Goal: Task Accomplishment & Management: Use online tool/utility

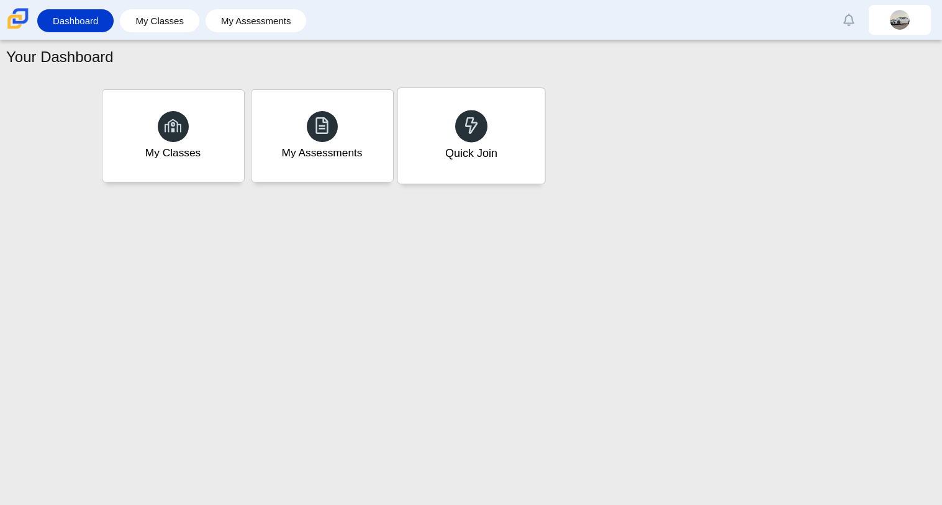
click at [477, 121] on icon at bounding box center [470, 125] width 17 height 17
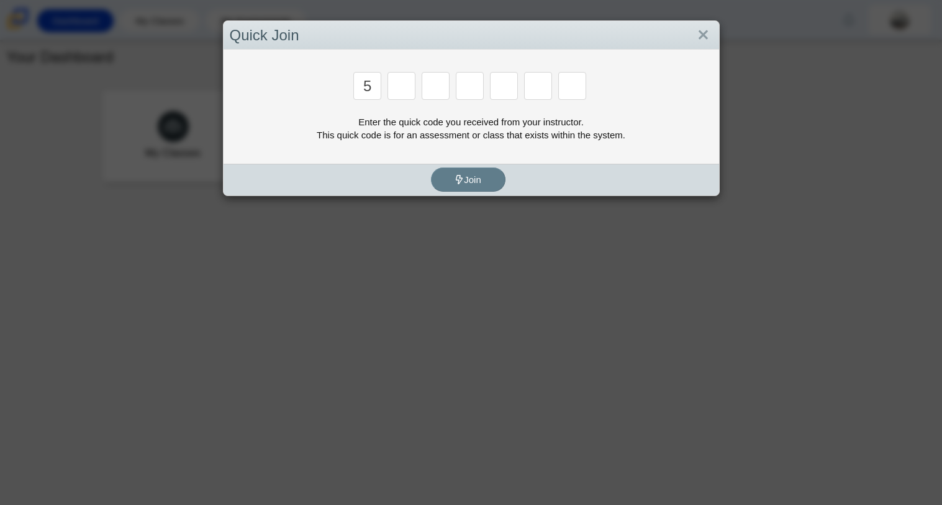
type input "5"
type input "6"
type input "5"
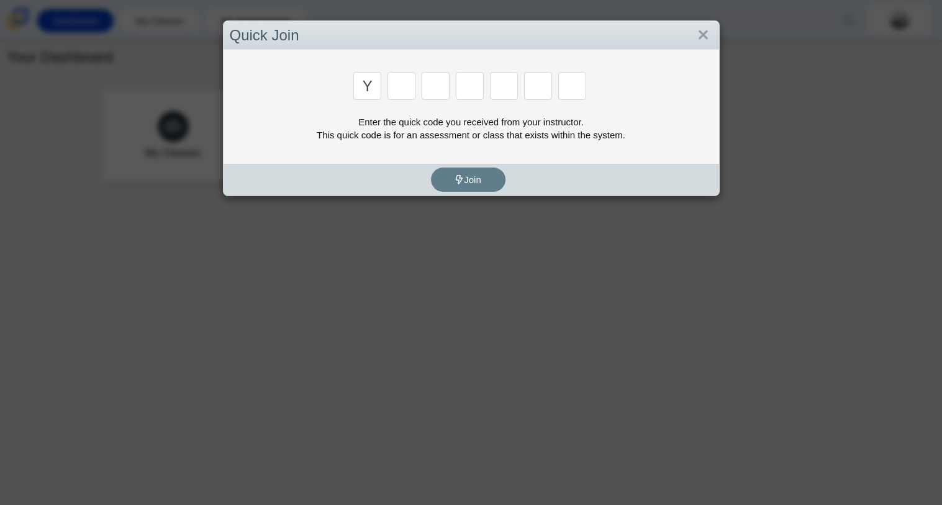
type input "y"
type input "3"
type input "k"
type input "e"
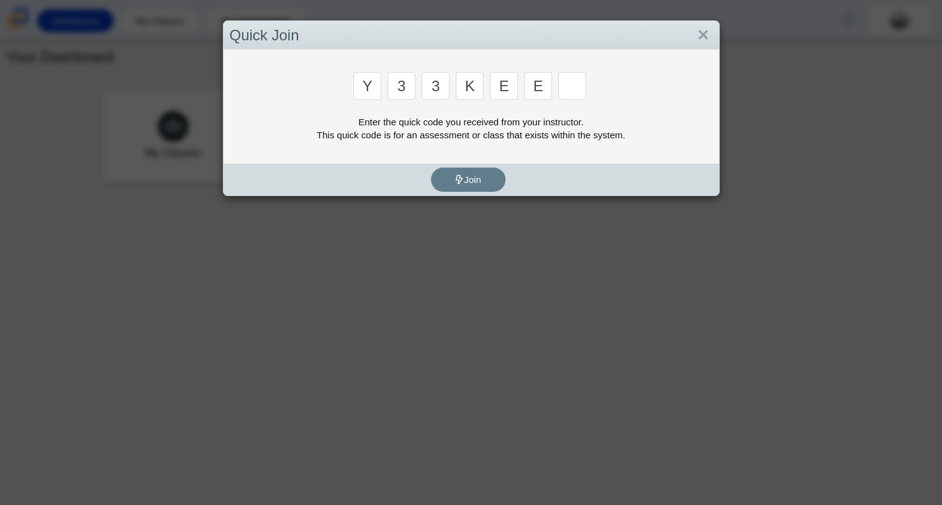
type input "e"
type input "4"
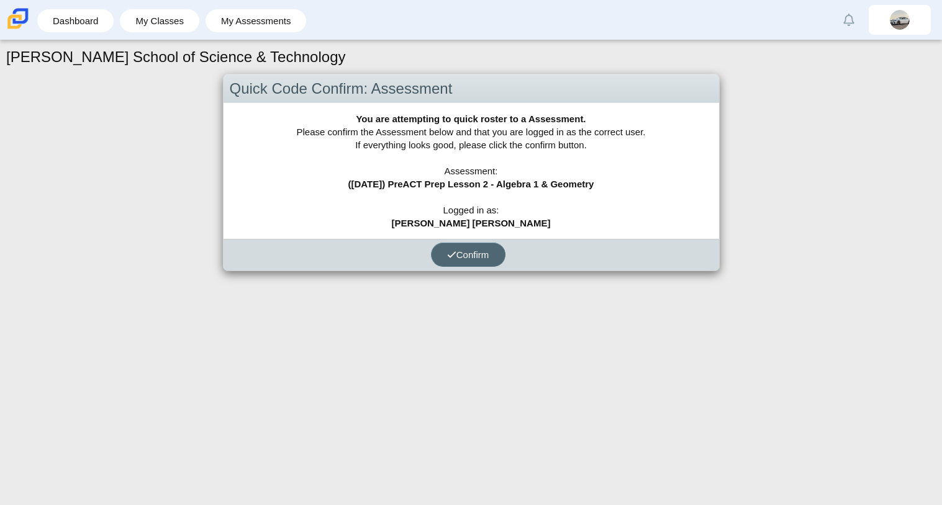
click at [468, 258] on span "Confirm" at bounding box center [468, 255] width 42 height 11
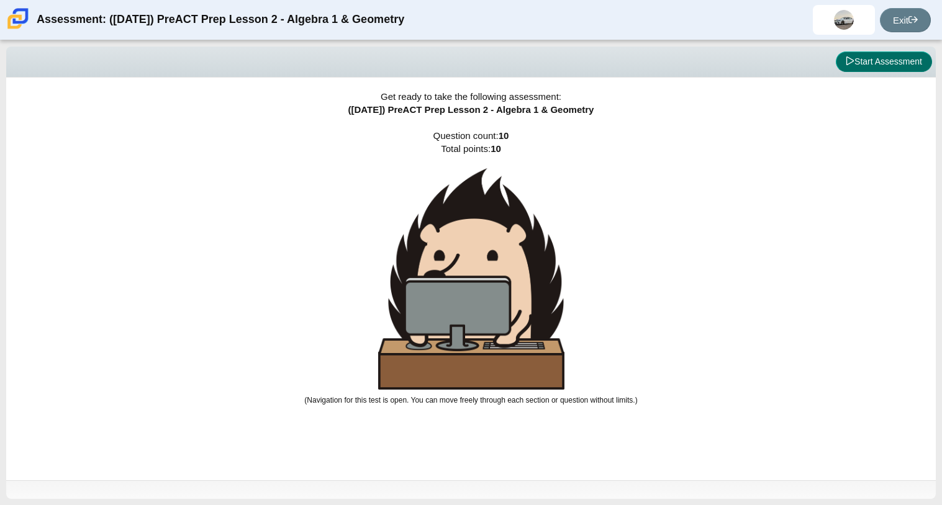
click at [898, 55] on button "Start Assessment" at bounding box center [884, 62] width 96 height 21
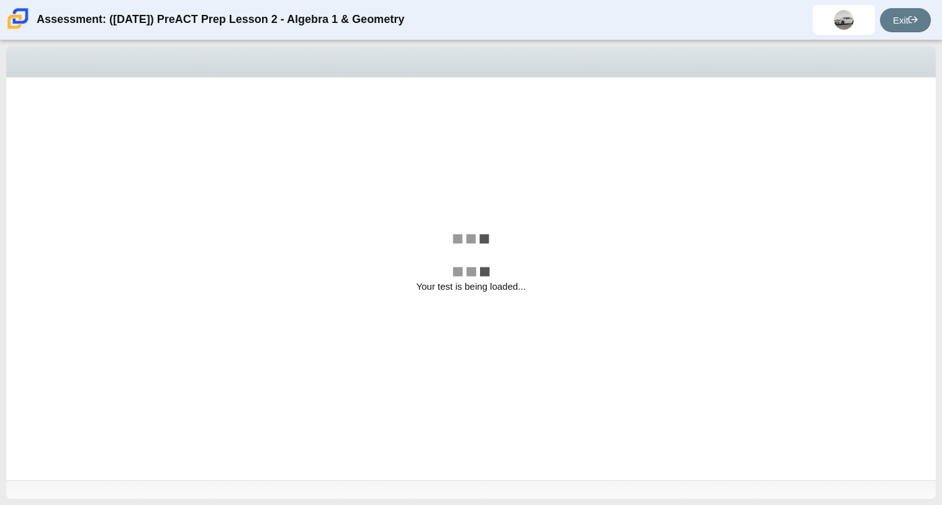
select select "14773eaf-2ca1-47ae-afe7-a624a56f34b3"
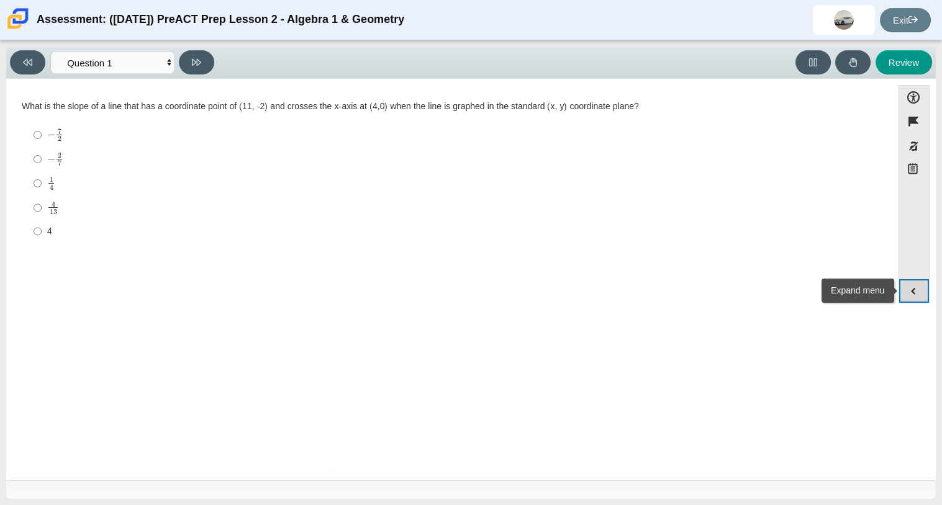
click at [912, 294] on button "Expand menu" at bounding box center [914, 291] width 30 height 24
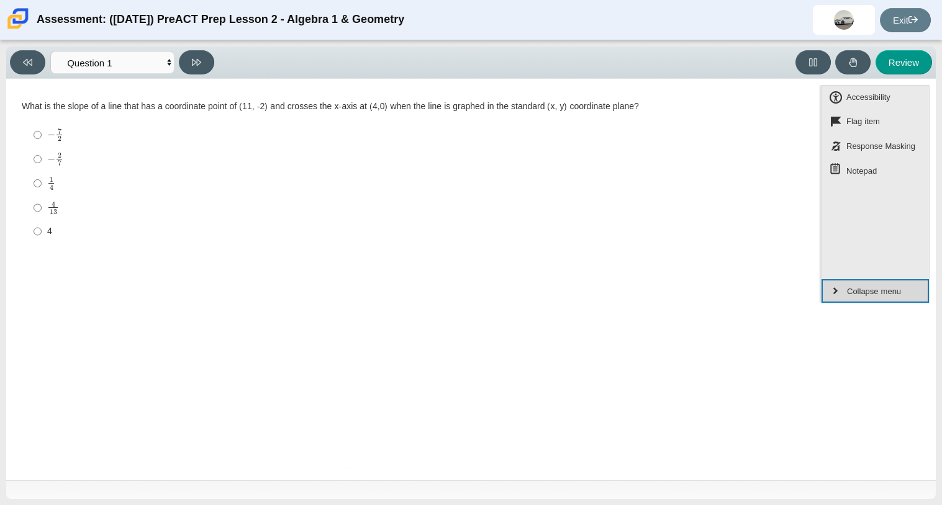
click at [912, 294] on button "Collapse menu" at bounding box center [874, 291] width 107 height 24
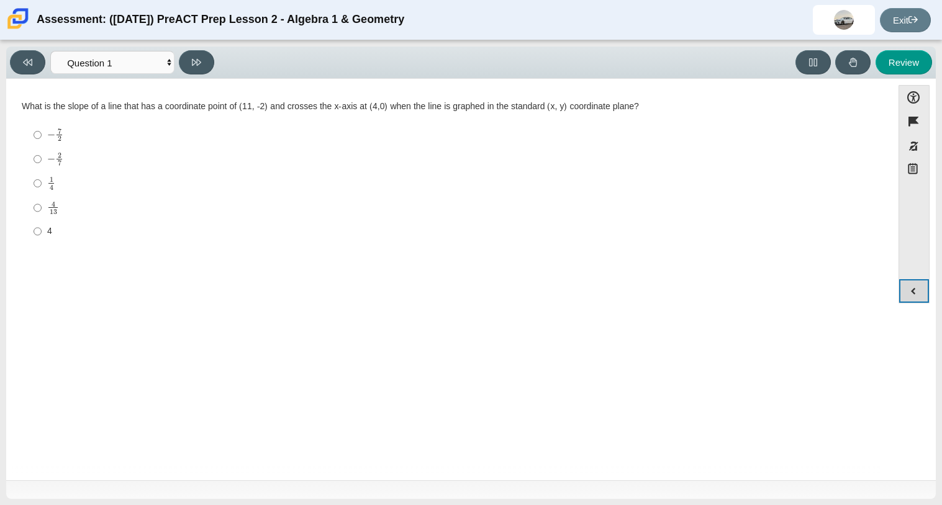
click at [912, 294] on button "Expand menu" at bounding box center [914, 291] width 30 height 24
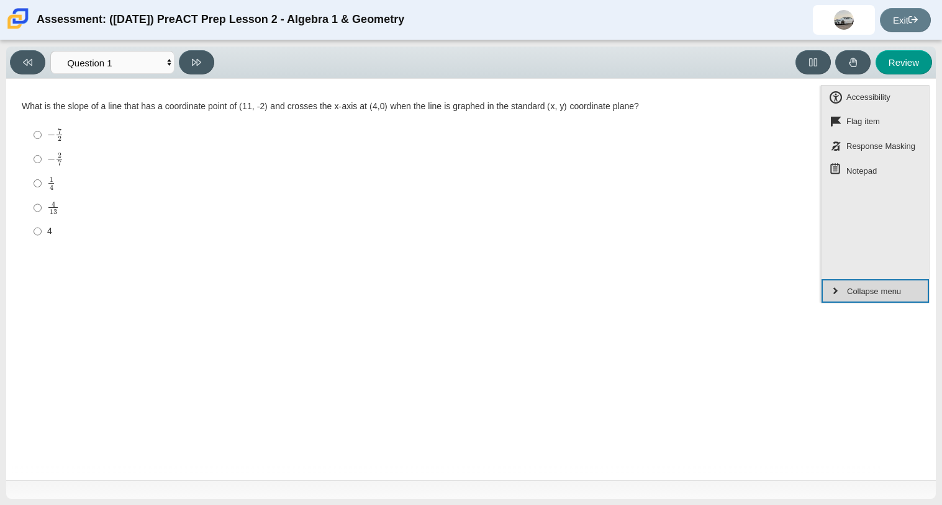
click at [912, 294] on button "Collapse menu" at bounding box center [874, 291] width 107 height 24
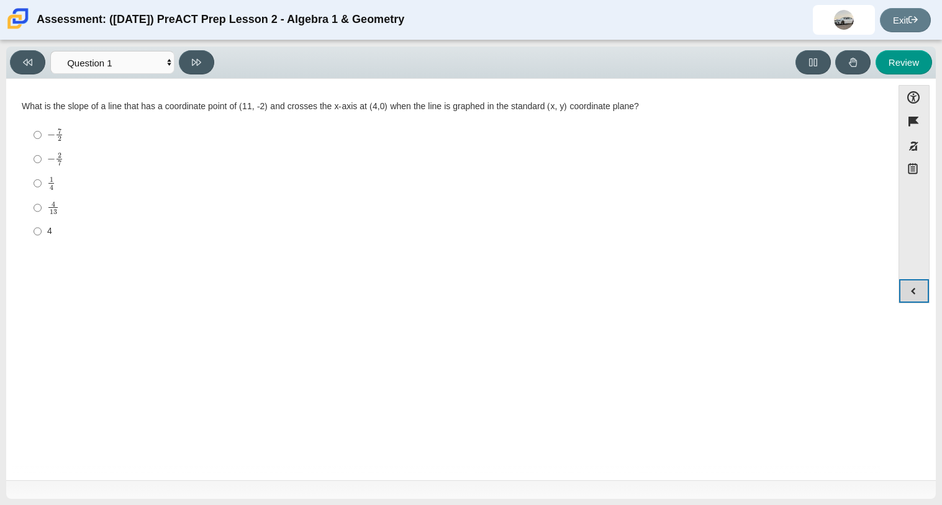
click at [912, 294] on button "Expand menu" at bounding box center [914, 291] width 30 height 24
click at [98, 38] on div "Assessment: (9/29/25) PreACT Prep Lesson 2 - Algebra 1 & Geometry Santiago Cabr…" at bounding box center [471, 20] width 942 height 40
click at [50, 178] on mjx-c "Assessment items" at bounding box center [52, 179] width 4 height 5
click at [42, 178] on input "1 4 1 fourth" at bounding box center [38, 183] width 8 height 24
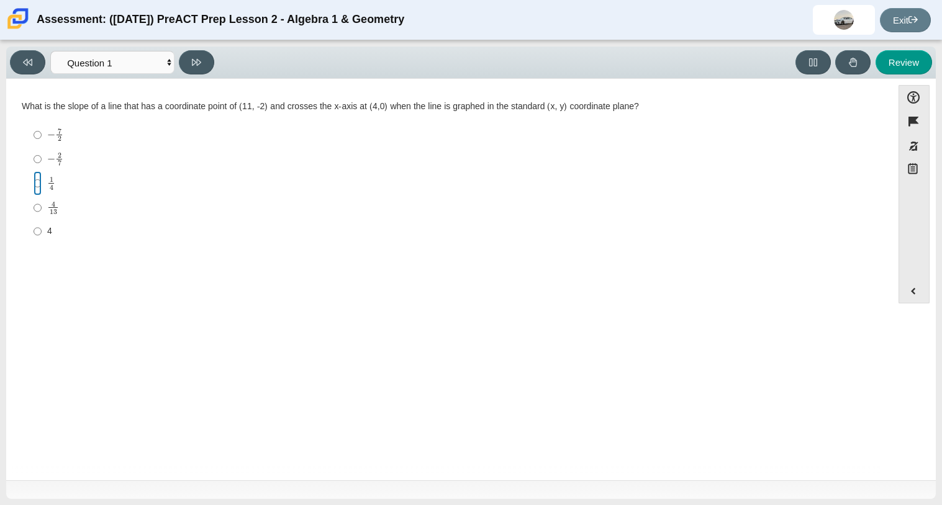
radio input "true"
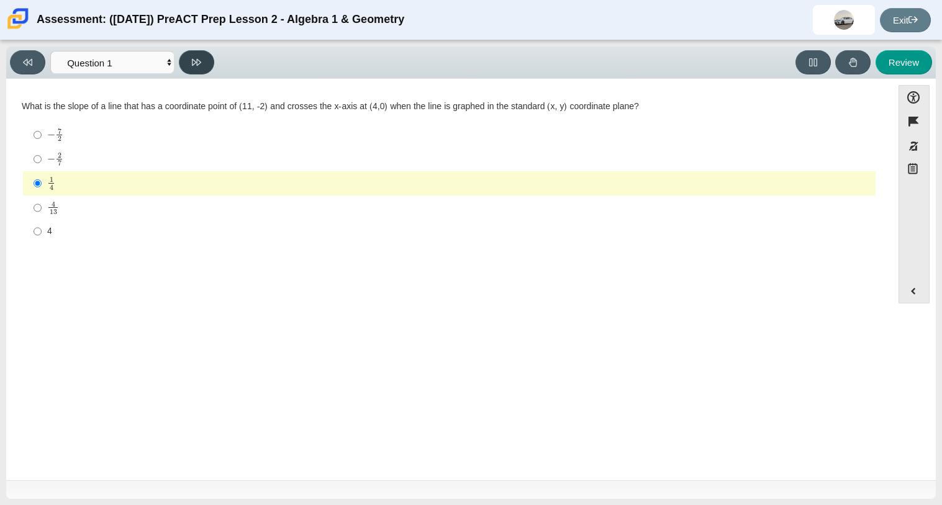
click at [210, 58] on button at bounding box center [196, 62] width 35 height 24
select select "489dcffd-4e6a-49cf-a9d6-ad1d4a911a4e"
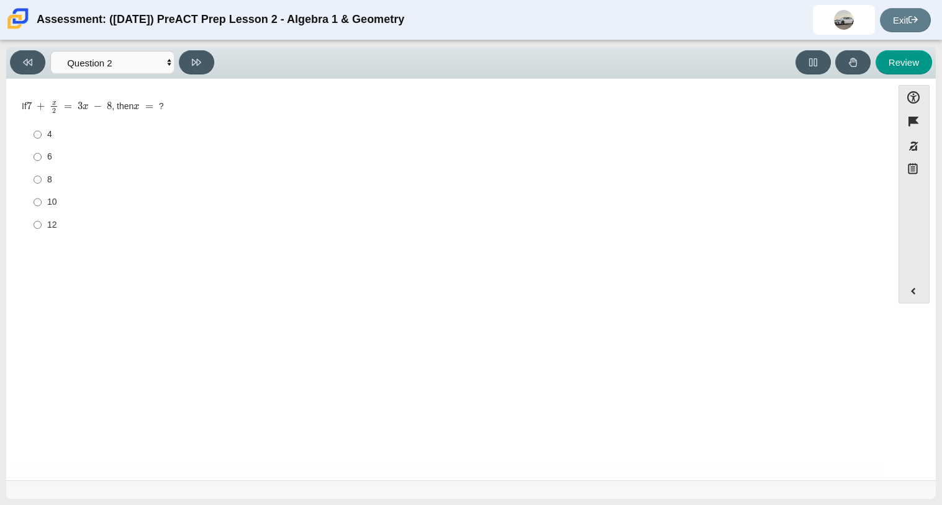
click at [217, 504] on div "Viewing Question 2 of 10 in Pacing Mode Questions Question 1 Question 2 Questio…" at bounding box center [471, 272] width 942 height 465
click at [57, 225] on div "12" at bounding box center [458, 225] width 823 height 12
click at [42, 225] on input "12 12" at bounding box center [38, 225] width 8 height 22
radio input "true"
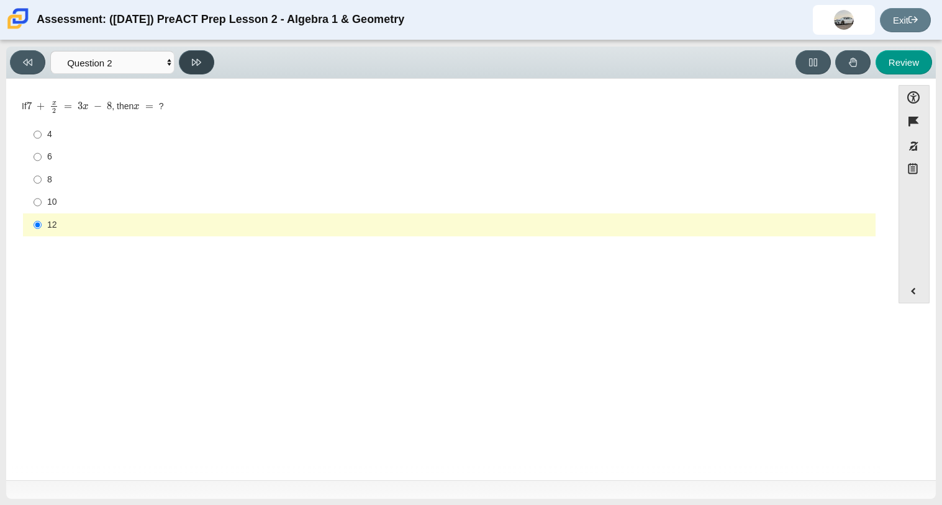
click at [198, 55] on button at bounding box center [196, 62] width 35 height 24
select select "97f4f5fa-a52e-4fed-af51-565bfcdf47cb"
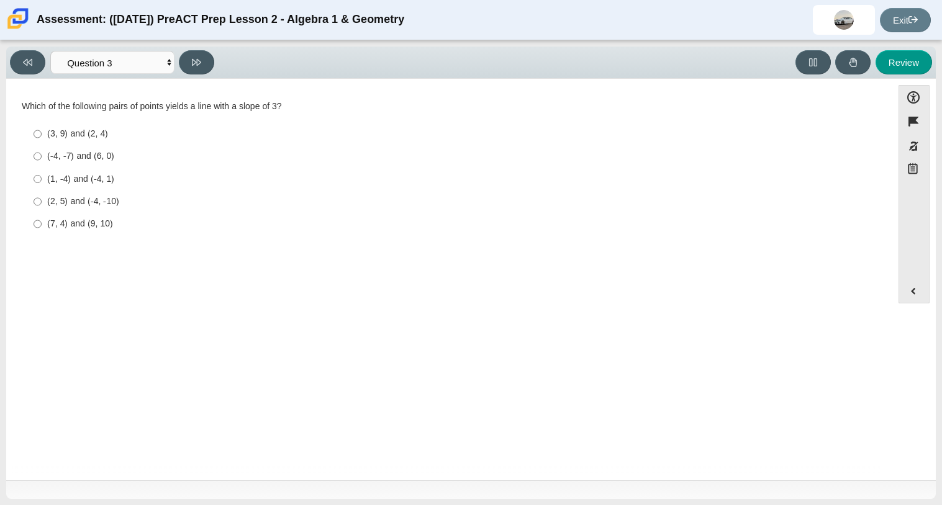
click at [68, 137] on div "(3, 9) and (2, 4)" at bounding box center [458, 134] width 823 height 12
click at [42, 137] on input "(3, 9) and (2, 4) (3, 9) and (2, 4)" at bounding box center [38, 134] width 8 height 22
radio input "true"
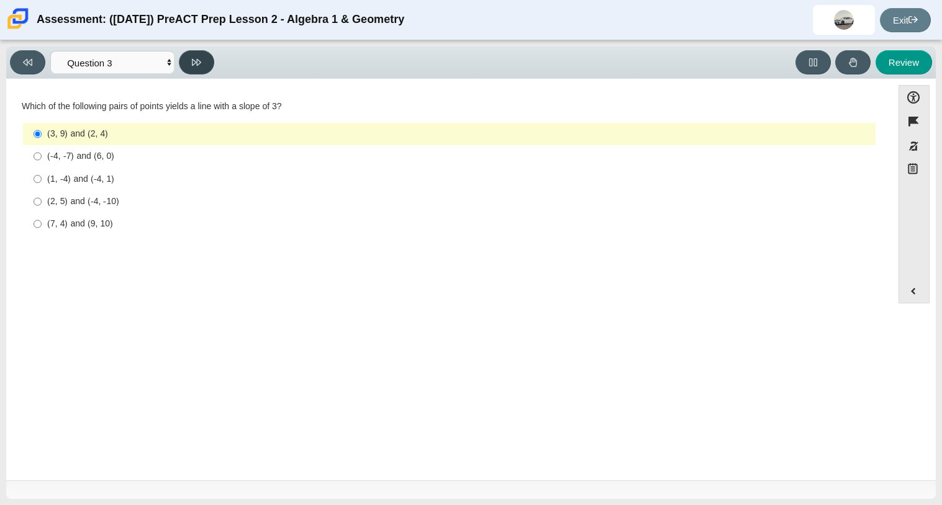
click at [189, 69] on button at bounding box center [196, 62] width 35 height 24
select select "89427bb7-e313-4f00-988f-8b8255897029"
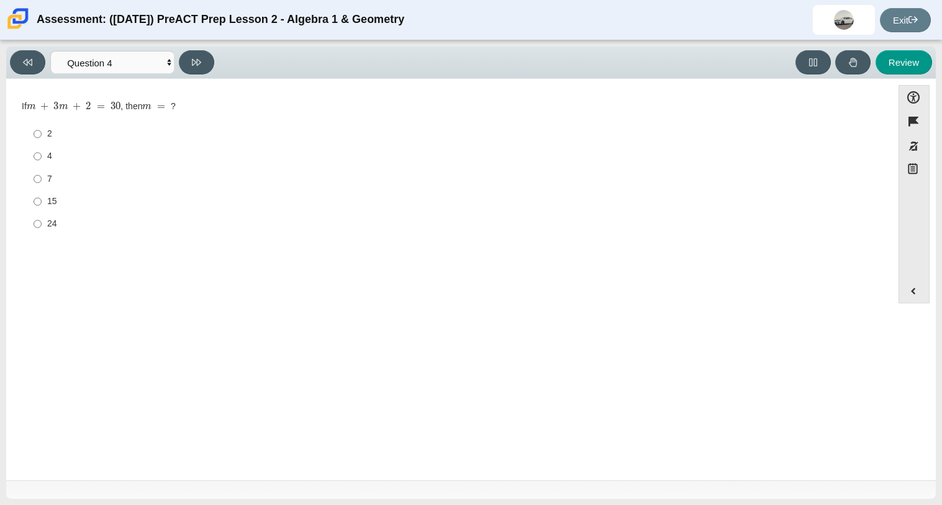
click at [55, 204] on div "15" at bounding box center [458, 202] width 823 height 12
click at [42, 204] on input "15 15" at bounding box center [38, 202] width 8 height 22
radio input "true"
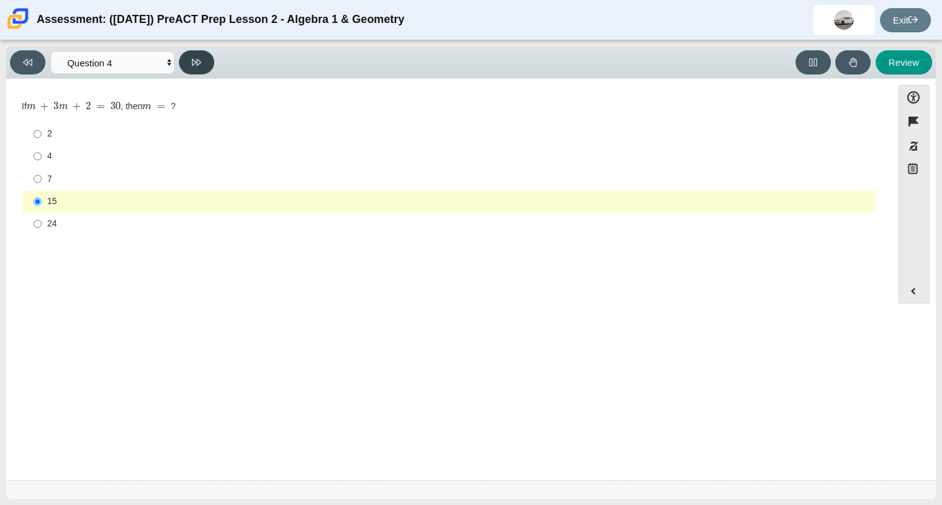
click at [202, 57] on button at bounding box center [196, 62] width 35 height 24
select select "96b71634-eacb-4f7e-8aef-411727d9bcba"
